Goal: Navigation & Orientation: Understand site structure

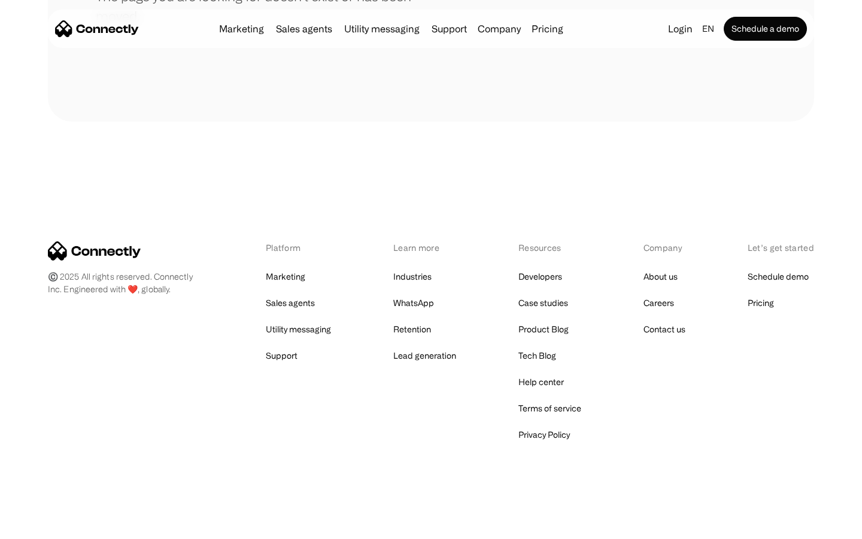
scroll to position [218, 0]
